Goal: Information Seeking & Learning: Understand process/instructions

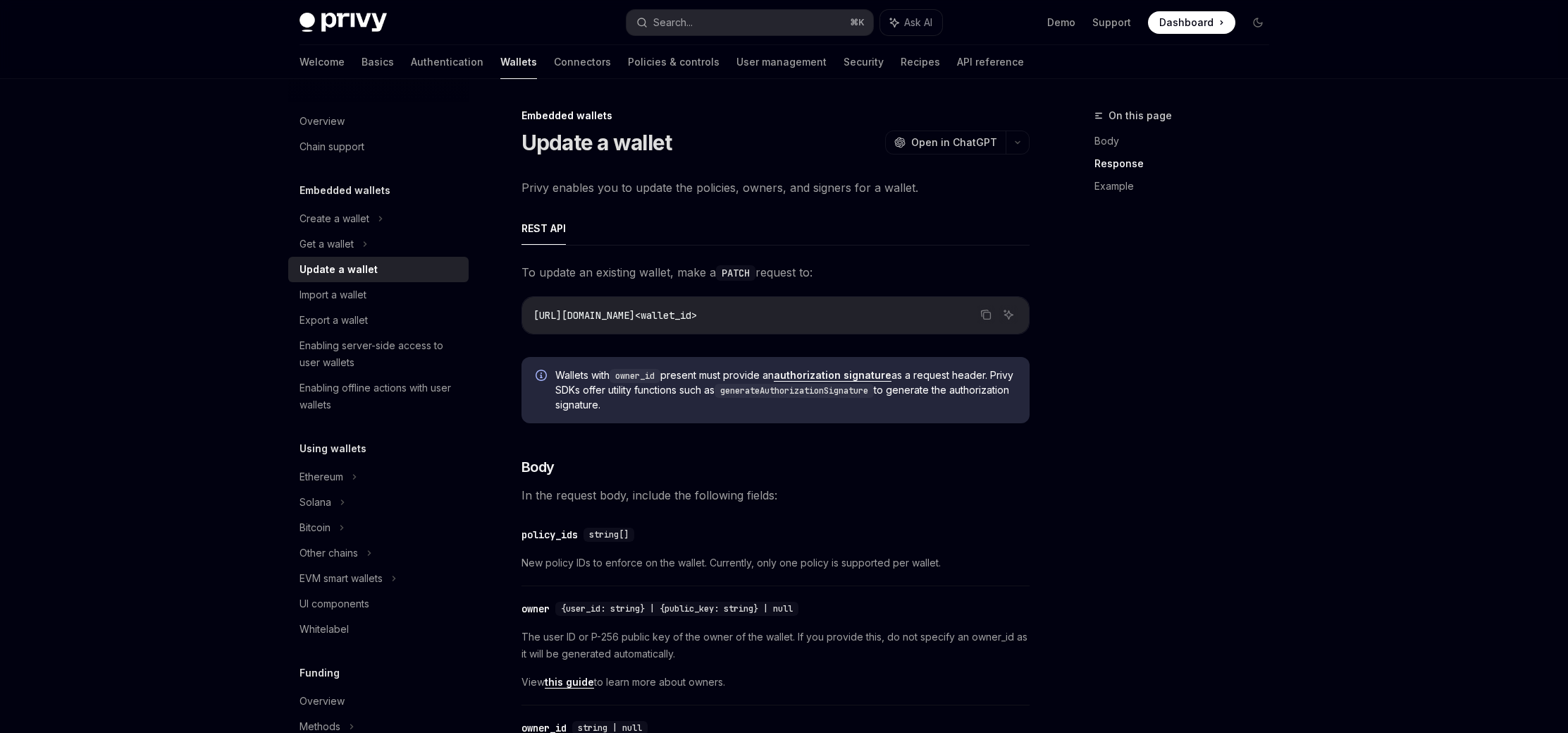
scroll to position [1288, 0]
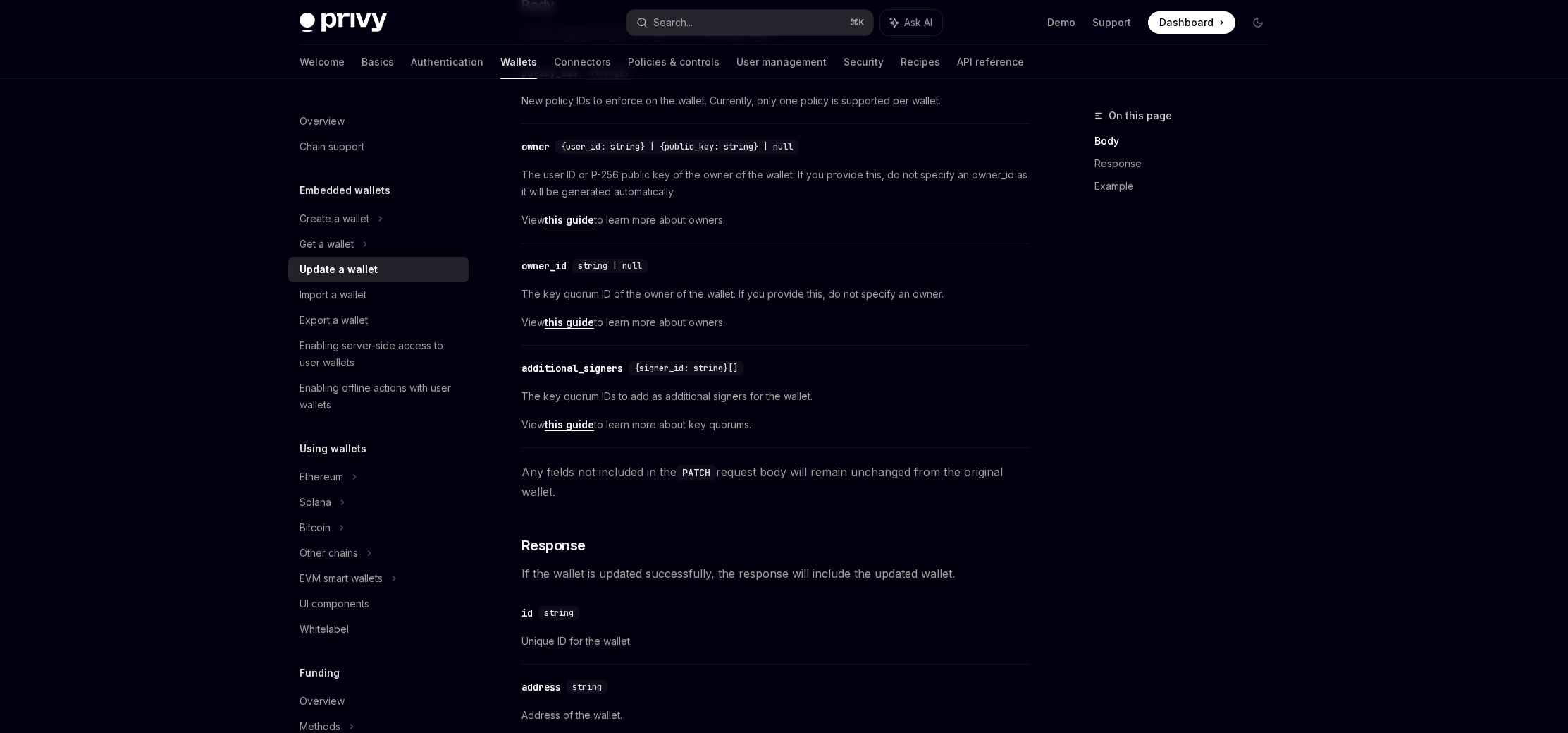
scroll to position [455, 0]
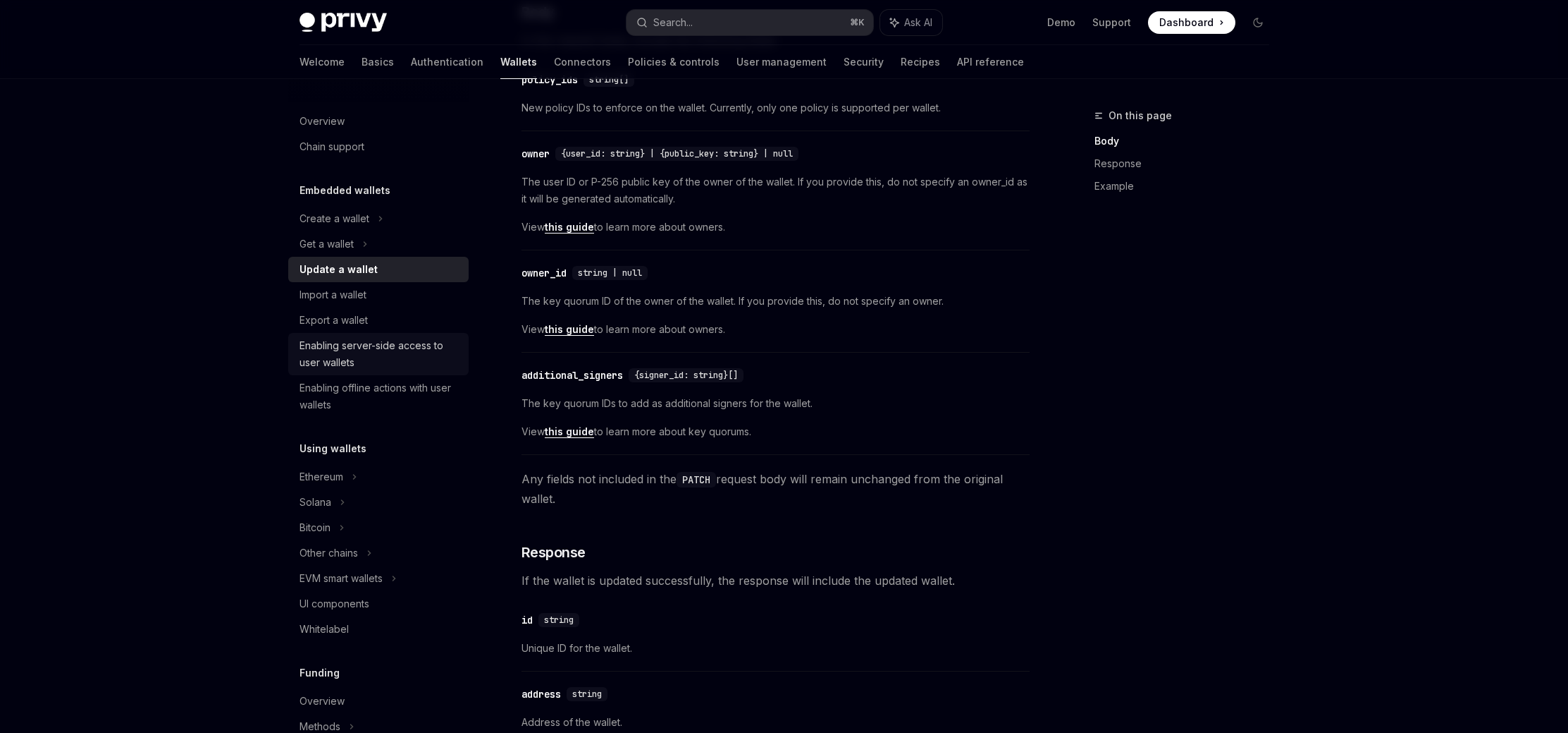
click at [417, 356] on div "Enabling server-side access to user wallets" at bounding box center [380, 354] width 161 height 34
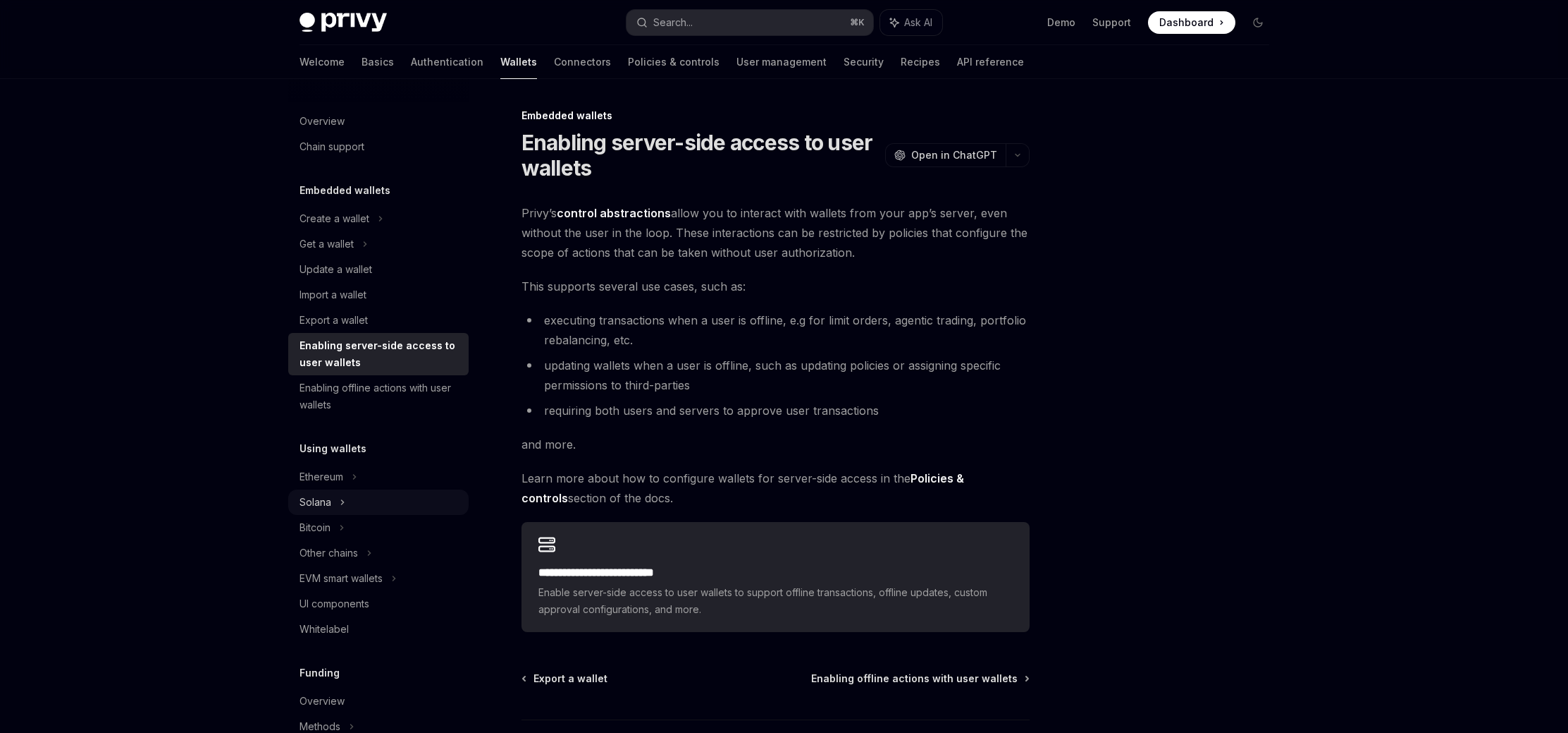
click at [322, 252] on div "Solana" at bounding box center [326, 243] width 55 height 17
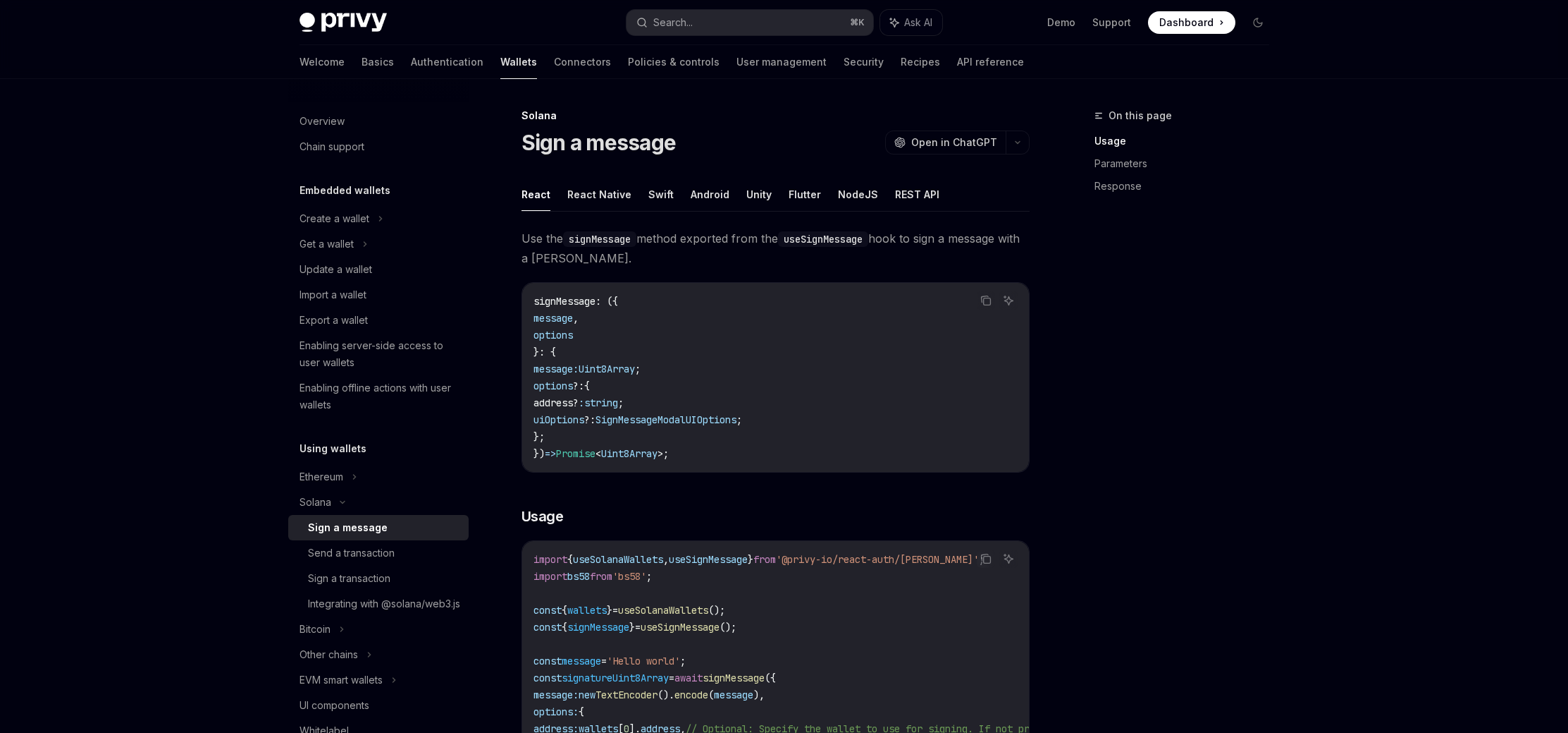
click at [343, 533] on div "Sign a message" at bounding box center [348, 527] width 80 height 17
click at [859, 190] on button "NodeJS" at bounding box center [858, 194] width 40 height 33
type textarea "*"
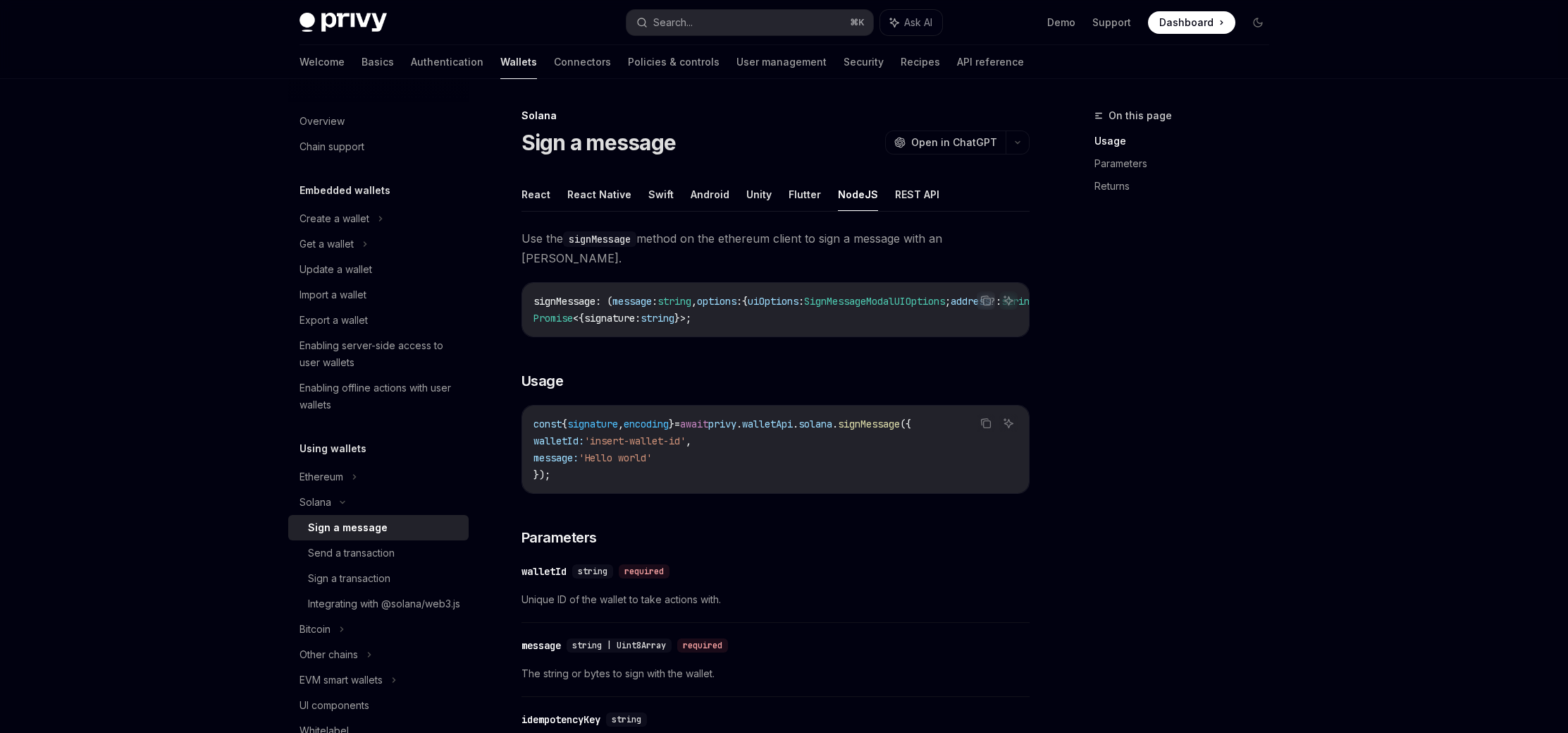
click at [1200, 451] on div "On this page Usage Parameters Returns" at bounding box center [1174, 420] width 214 height 626
